Goal: Information Seeking & Learning: Learn about a topic

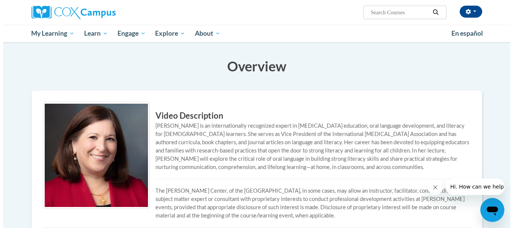
scroll to position [75, 0]
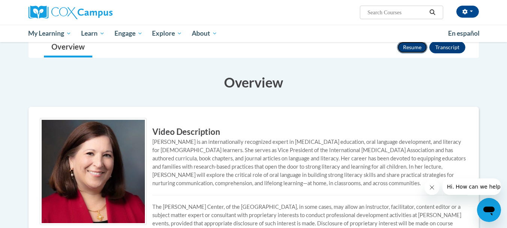
click at [405, 53] on button "Resume" at bounding box center [412, 47] width 30 height 12
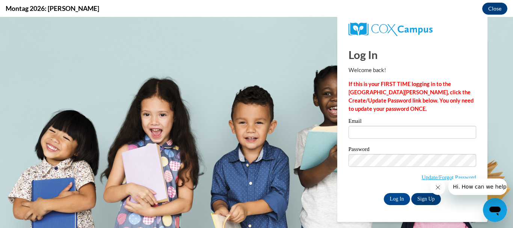
scroll to position [0, 0]
type input "bhaynes@c-isd.com"
click at [391, 200] on input "Log In" at bounding box center [397, 199] width 26 height 12
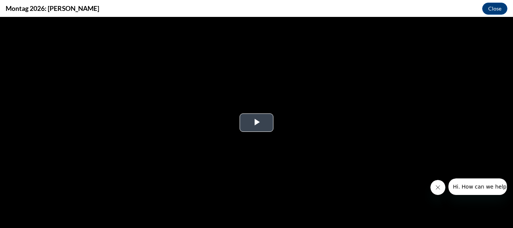
click at [257, 122] on span "Video Player" at bounding box center [257, 122] width 0 height 0
drag, startPoint x: 110, startPoint y: 8, endPoint x: 60, endPoint y: 13, distance: 51.0
click at [51, 12] on h4 "Montag 2026: [PERSON_NAME]" at bounding box center [53, 8] width 94 height 9
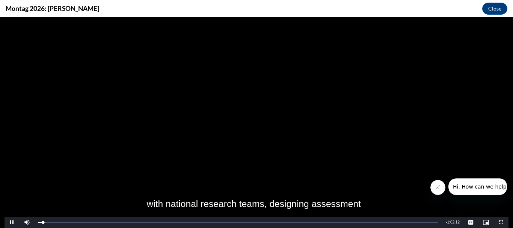
click at [113, 3] on div "Montag 2026: [PERSON_NAME] Close" at bounding box center [256, 8] width 513 height 17
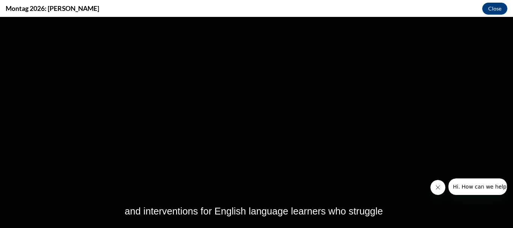
click at [115, 8] on div "Montag 2026: [PERSON_NAME] Close" at bounding box center [256, 8] width 513 height 17
drag, startPoint x: 111, startPoint y: 8, endPoint x: 5, endPoint y: 8, distance: 105.5
click at [5, 8] on div "Montag 2026: [PERSON_NAME] Close" at bounding box center [256, 8] width 513 height 17
copy h4 "Montag 2026: [PERSON_NAME]"
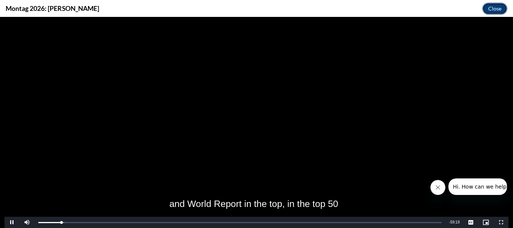
click at [496, 7] on button "Close" at bounding box center [494, 9] width 25 height 12
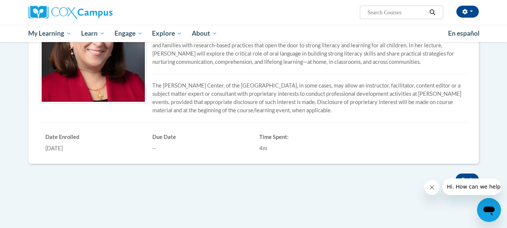
scroll to position [113, 0]
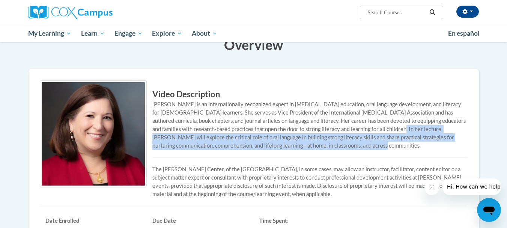
drag, startPoint x: 366, startPoint y: 149, endPoint x: 446, endPoint y: 167, distance: 81.9
click at [446, 150] on div "[PERSON_NAME] is an internationally recognized expert in [MEDICAL_DATA] educati…" at bounding box center [254, 125] width 428 height 50
copy div "Dr. Cárdenas-Hagan will explore the critical role of oral language in building …"
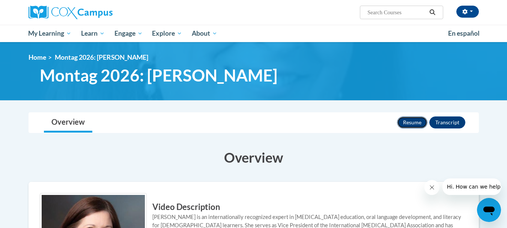
click at [416, 128] on button "Resume" at bounding box center [412, 122] width 30 height 12
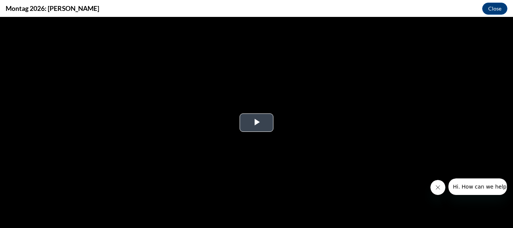
click at [257, 122] on span "Video Player" at bounding box center [257, 122] width 0 height 0
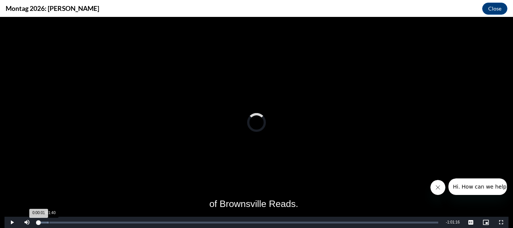
click at [49, 223] on div "Loaded : 2.73% 0:01:40 0:00:01" at bounding box center [238, 222] width 407 height 11
click at [58, 223] on div "Loaded : 2.73% 0:03:03 0:01:41" at bounding box center [238, 223] width 400 height 2
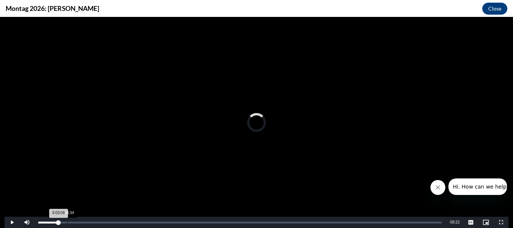
click at [67, 223] on div "0:04:34" at bounding box center [67, 223] width 0 height 2
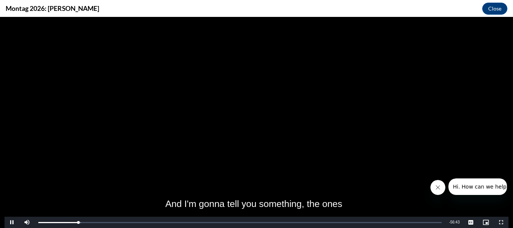
click at [437, 189] on icon "Close message from company" at bounding box center [438, 187] width 6 height 6
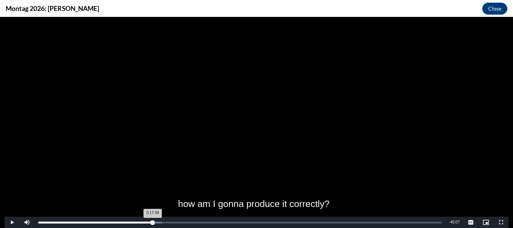
click at [151, 223] on div "0:17:49" at bounding box center [95, 223] width 114 height 2
click at [150, 223] on div "Loaded : 31.04% 0:17:42 0:17:42" at bounding box center [239, 223] width 403 height 2
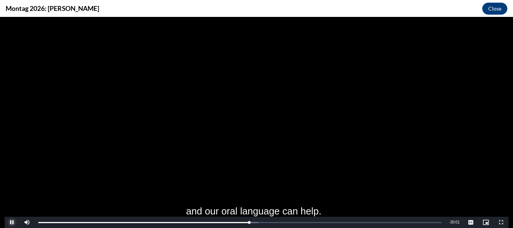
click at [14, 222] on span "Video Player" at bounding box center [12, 222] width 15 height 0
